Goal: Task Accomplishment & Management: Use online tool/utility

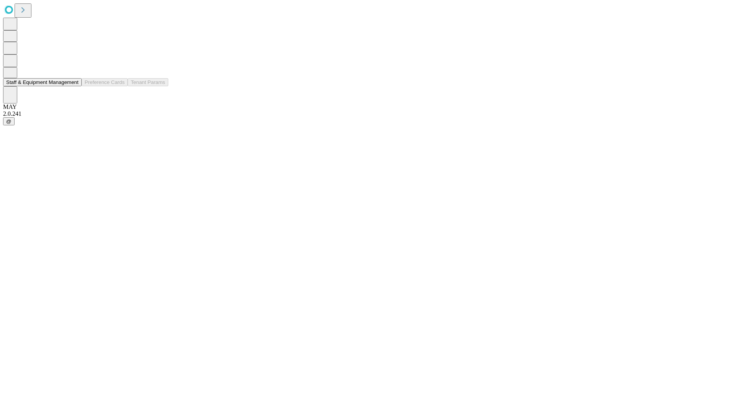
click at [73, 86] on button "Staff & Equipment Management" at bounding box center [42, 82] width 79 height 8
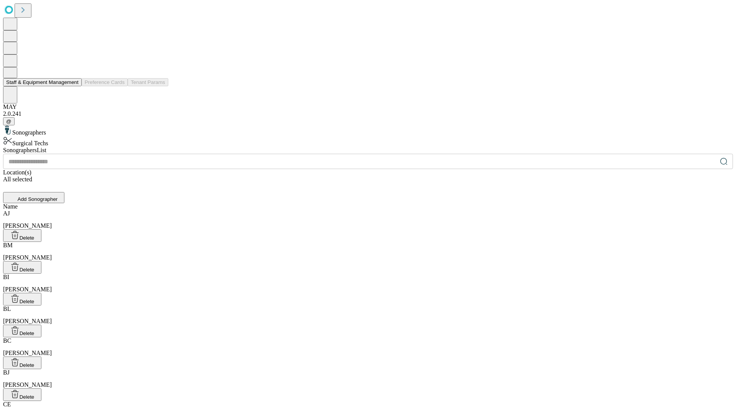
click at [73, 86] on button "Staff & Equipment Management" at bounding box center [42, 82] width 79 height 8
